Goal: Find specific page/section: Find specific page/section

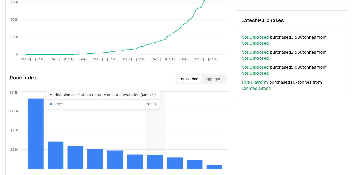
scroll to position [401, 0]
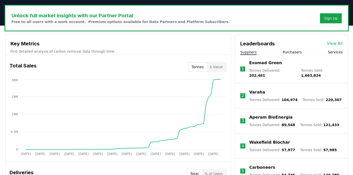
scroll to position [150, 0]
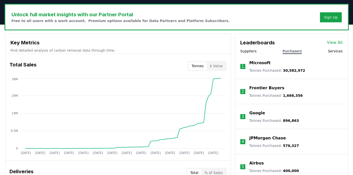
click at [235, 49] on button "Purchasers" at bounding box center [292, 51] width 19 height 5
click at [235, 51] on div "Suppliers Purchasers Services" at bounding box center [291, 51] width 113 height 5
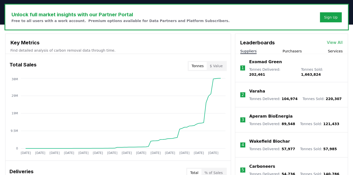
click at [235, 50] on button "Suppliers" at bounding box center [248, 51] width 16 height 5
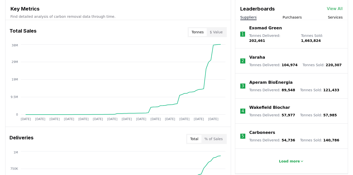
scroll to position [175, 0]
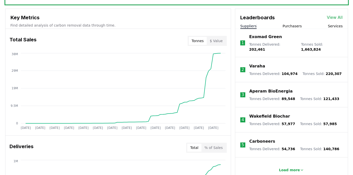
click at [235, 24] on button "Services" at bounding box center [335, 26] width 15 height 5
click at [235, 24] on button "Suppliers" at bounding box center [248, 26] width 16 height 5
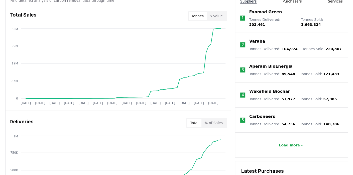
scroll to position [251, 0]
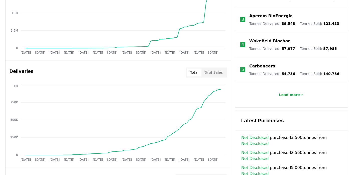
click at [215, 74] on button "% of Sales" at bounding box center [213, 72] width 24 height 8
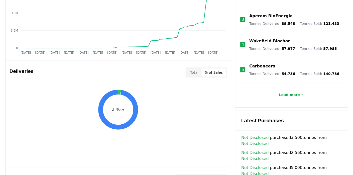
scroll to position [276, 0]
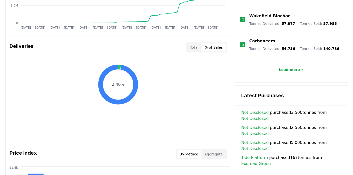
click at [208, 48] on button "% of Sales" at bounding box center [213, 47] width 24 height 8
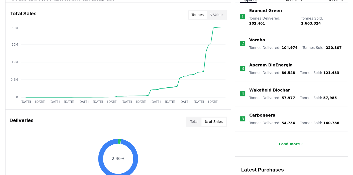
scroll to position [200, 0]
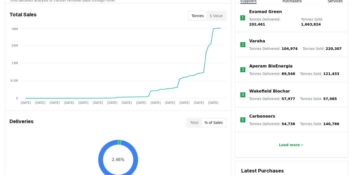
click at [32, 116] on div "Deliveries Total % of Sales" at bounding box center [118, 123] width 225 height 18
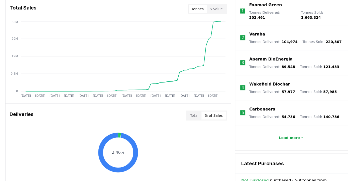
scroll to position [210, 0]
